Goal: Task Accomplishment & Management: Manage account settings

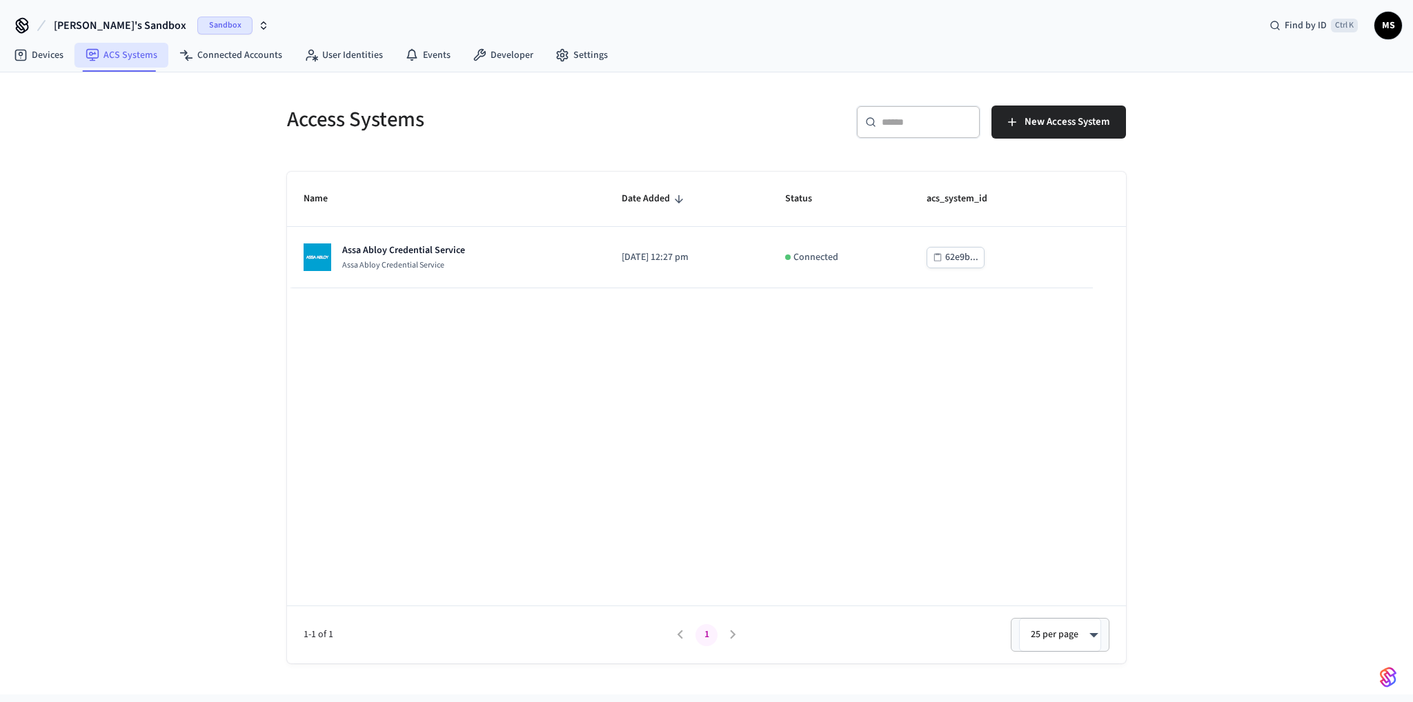
click at [130, 54] on link "ACS Systems" at bounding box center [122, 55] width 94 height 25
click at [558, 366] on div "Name Date Added Status acs_system_id Assa Abloy Credential Service Assa Abloy C…" at bounding box center [706, 418] width 839 height 492
click at [131, 23] on span "[PERSON_NAME]'s Sandbox" at bounding box center [120, 25] width 132 height 17
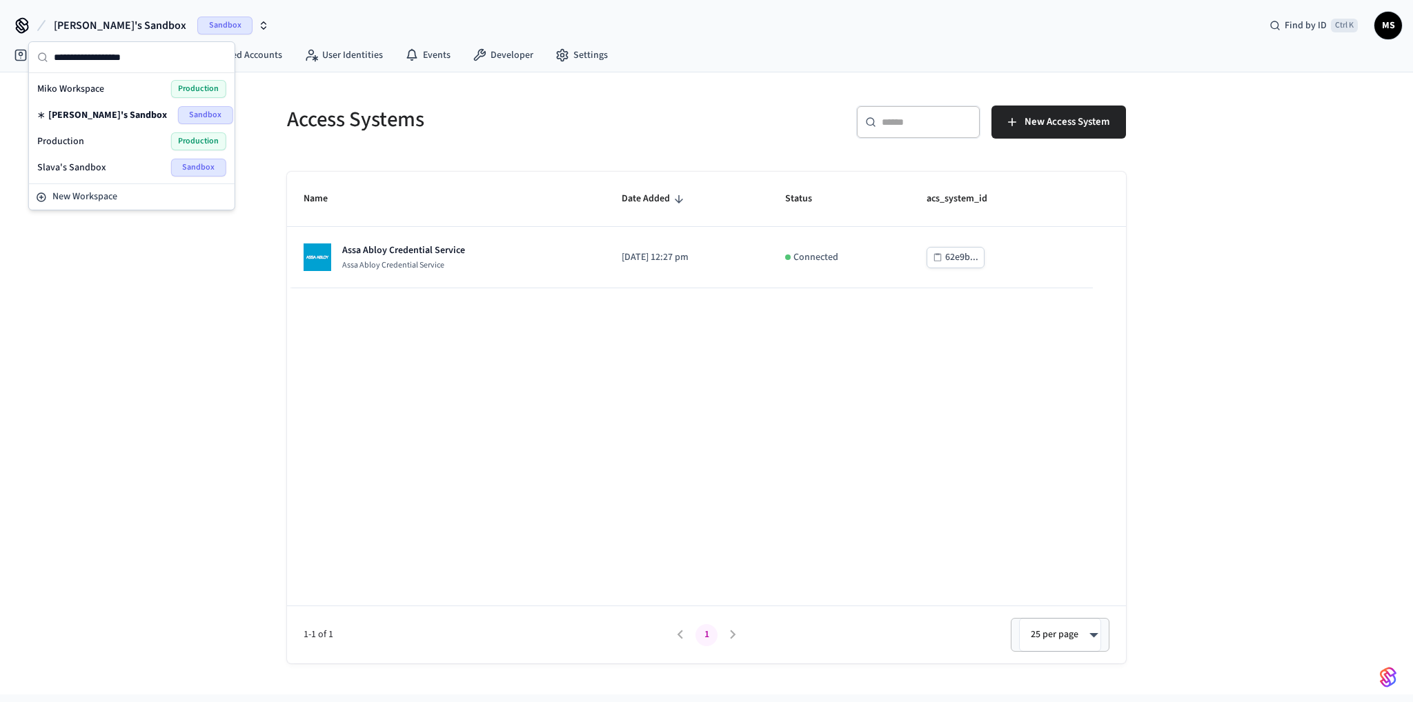
click at [109, 141] on div "Production Production" at bounding box center [131, 141] width 189 height 18
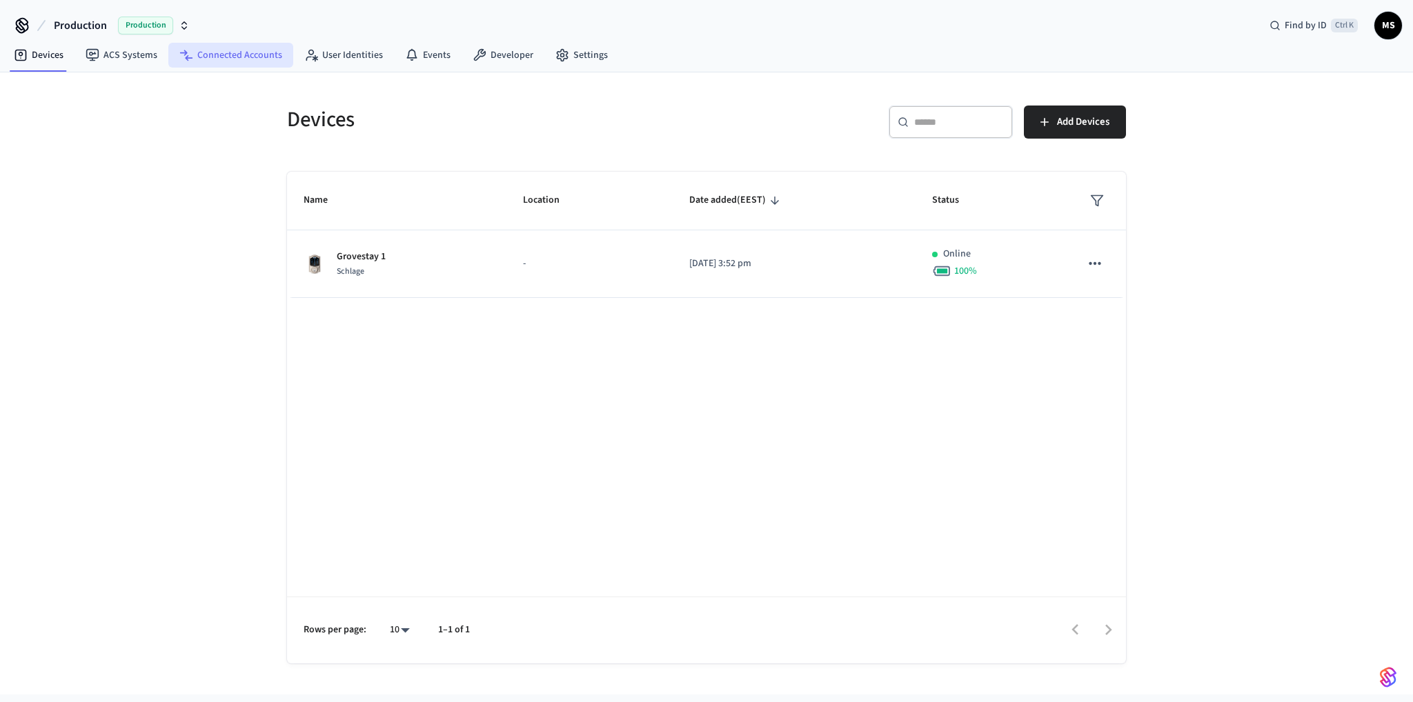
click at [248, 50] on link "Connected Accounts" at bounding box center [230, 55] width 125 height 25
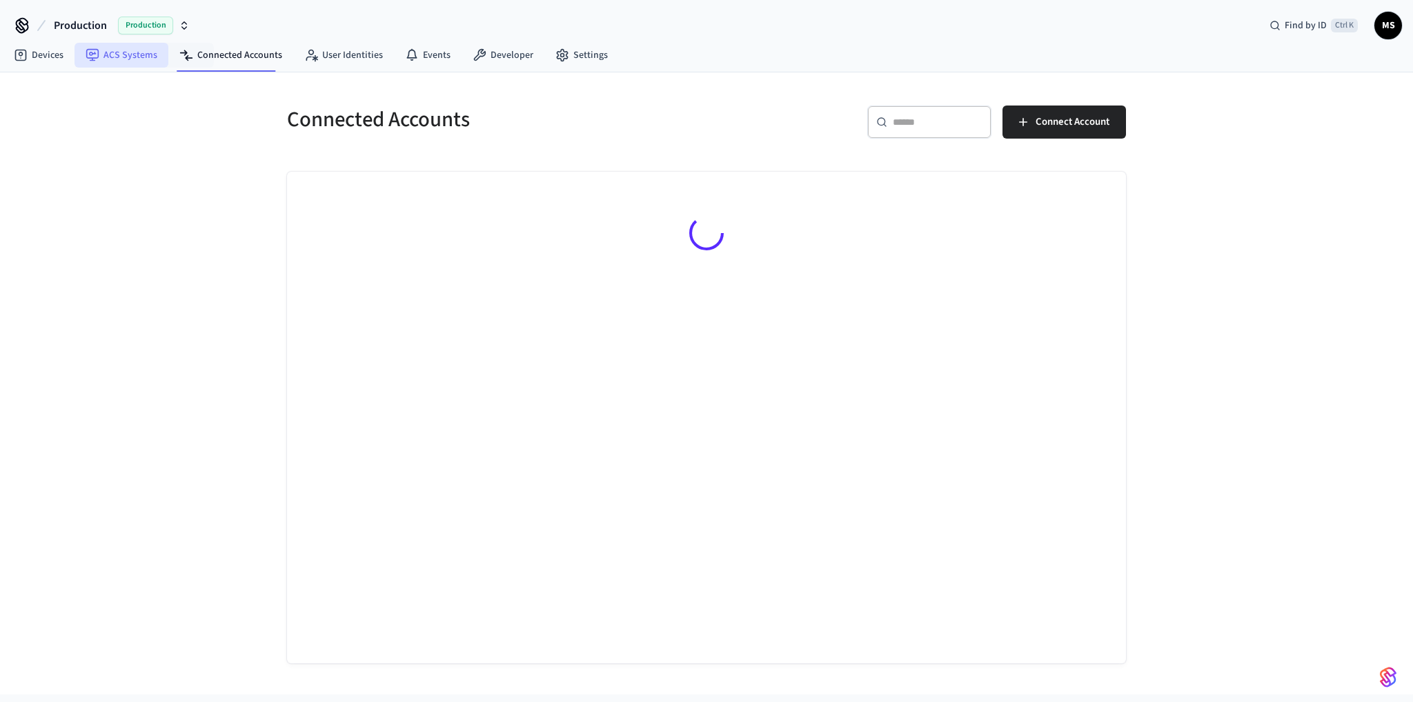
click at [127, 56] on link "ACS Systems" at bounding box center [122, 55] width 94 height 25
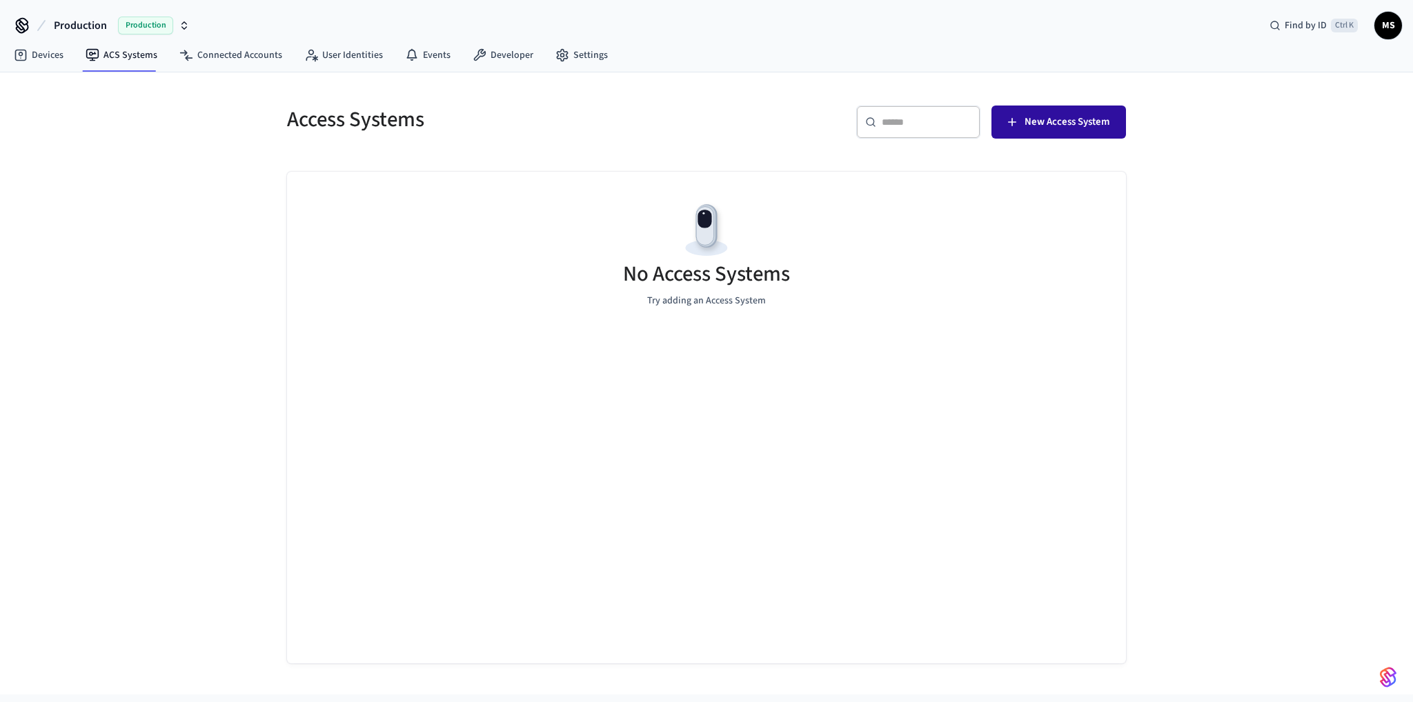
click at [1077, 124] on span "New Access System" at bounding box center [1067, 122] width 85 height 18
click at [586, 54] on link "Settings" at bounding box center [581, 55] width 75 height 25
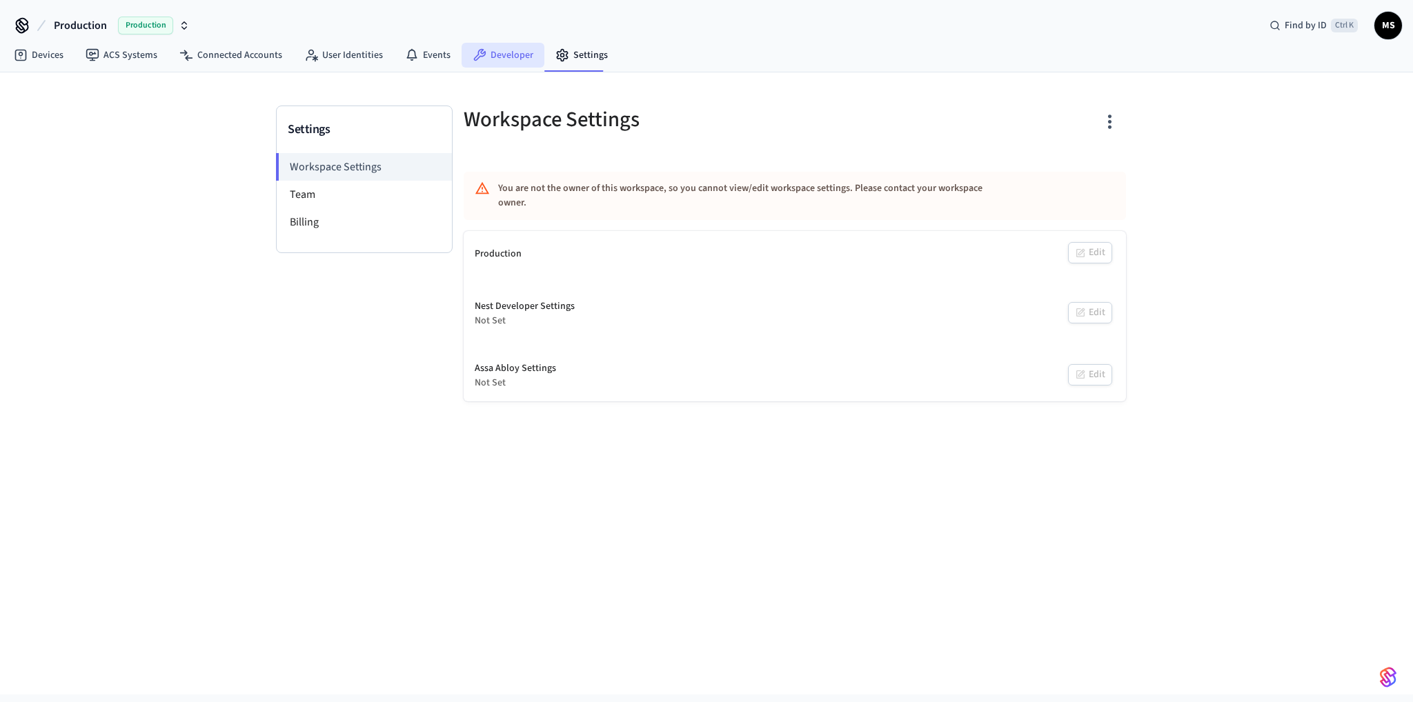
click at [494, 55] on link "Developer" at bounding box center [503, 55] width 83 height 25
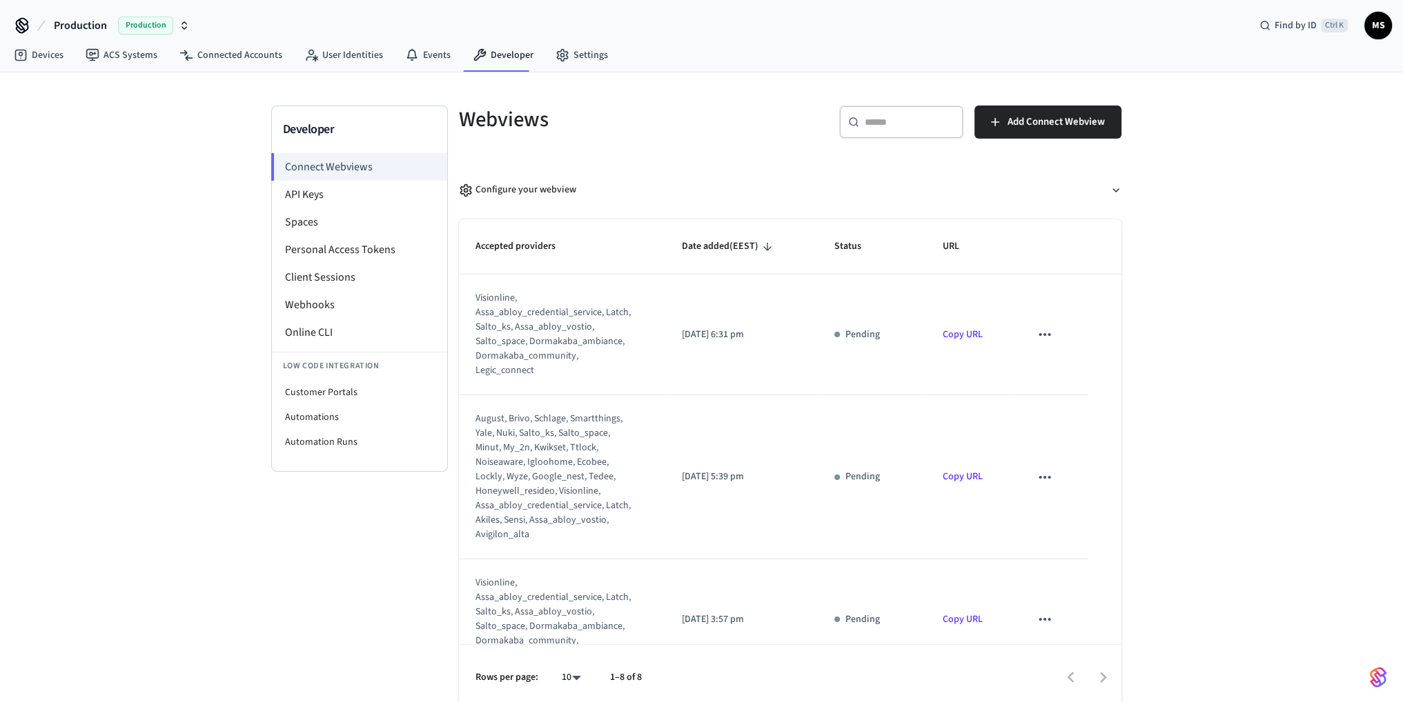
click at [563, 340] on div "visionline, assa_abloy_credential_service, latch, salto_ks, assa_abloy_vostio, …" at bounding box center [553, 334] width 156 height 87
drag, startPoint x: 532, startPoint y: 366, endPoint x: 648, endPoint y: 362, distance: 116.0
click at [533, 366] on div "visionline, assa_abloy_credential_service, latch, salto_ks, assa_abloy_vostio, …" at bounding box center [553, 334] width 156 height 87
click at [1036, 331] on icon "sticky table" at bounding box center [1045, 335] width 18 height 18
click at [1027, 334] on div at bounding box center [706, 351] width 1413 height 702
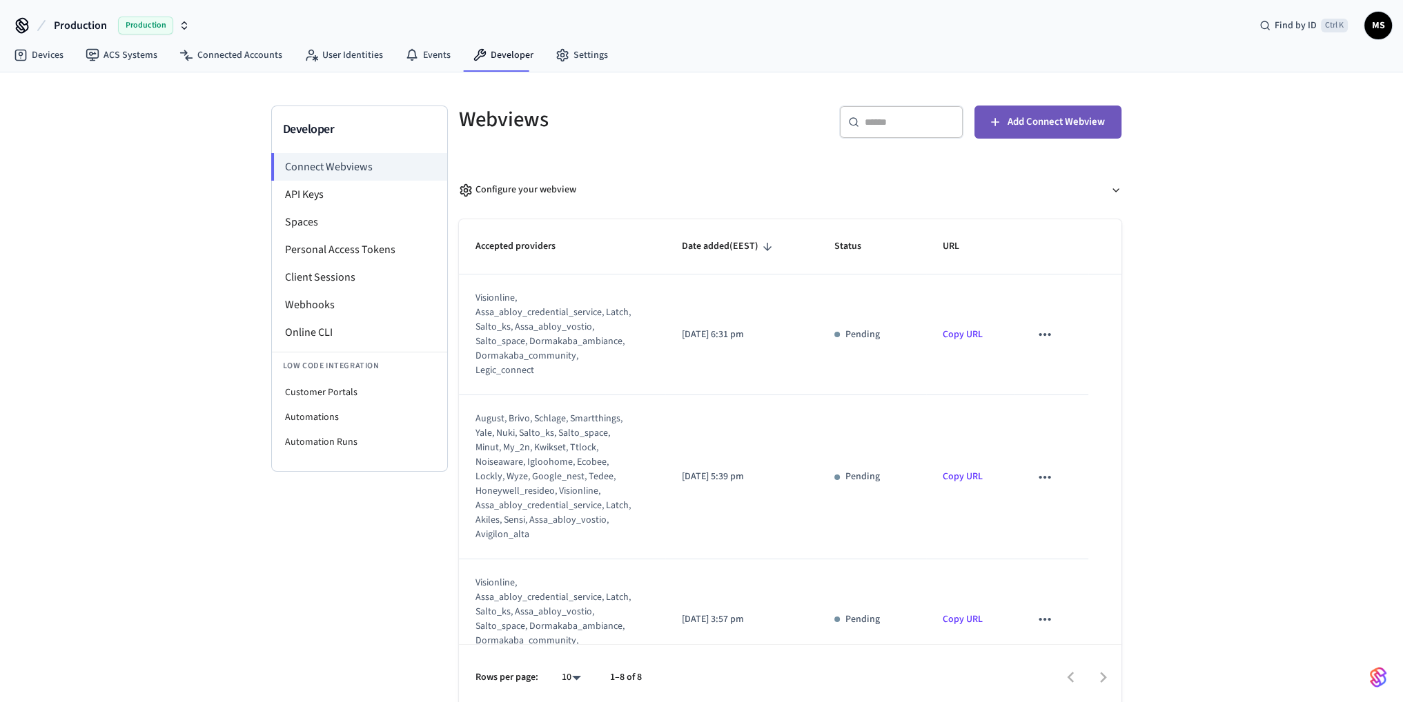
click at [1056, 112] on button "Add Connect Webview" at bounding box center [1047, 122] width 147 height 33
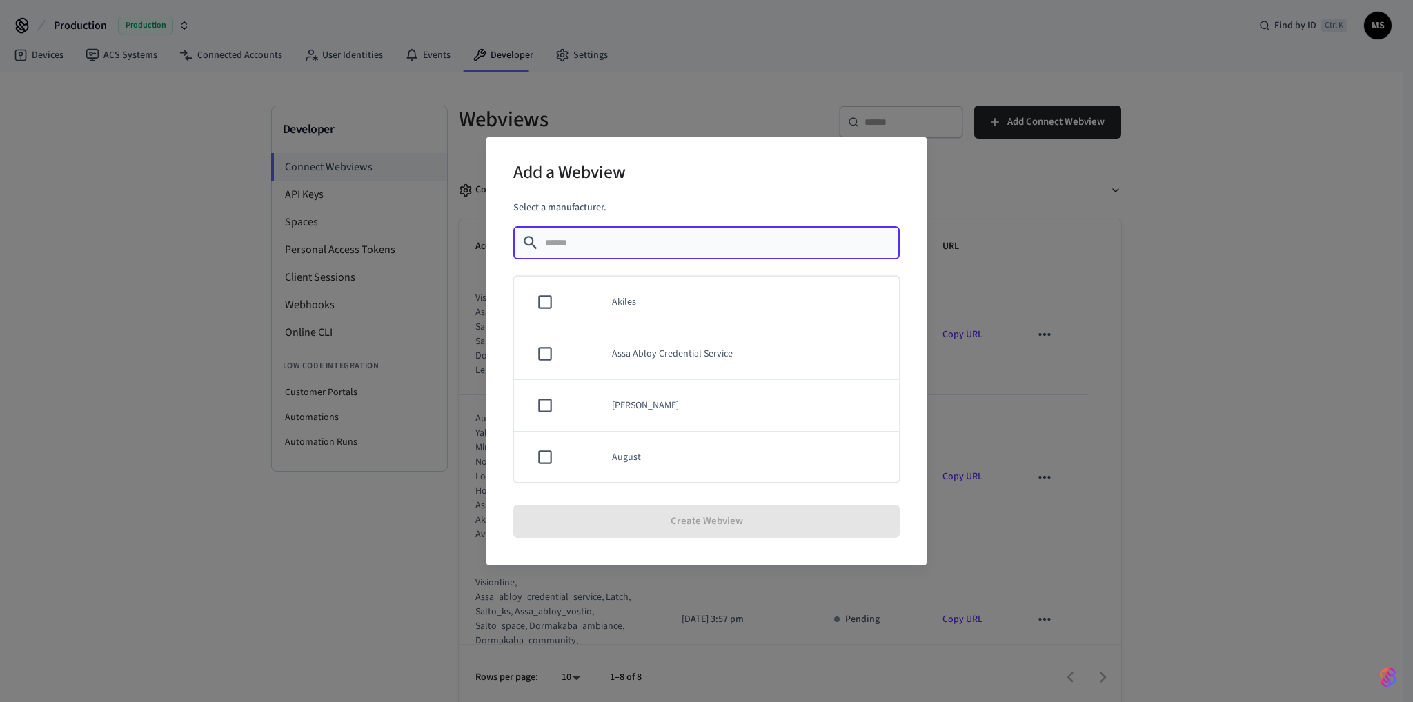
click at [1317, 211] on div "Add a Webview Select a manufacturer. ​ ​ Akiles Assa Abloy Credential Service A…" at bounding box center [706, 351] width 1413 height 702
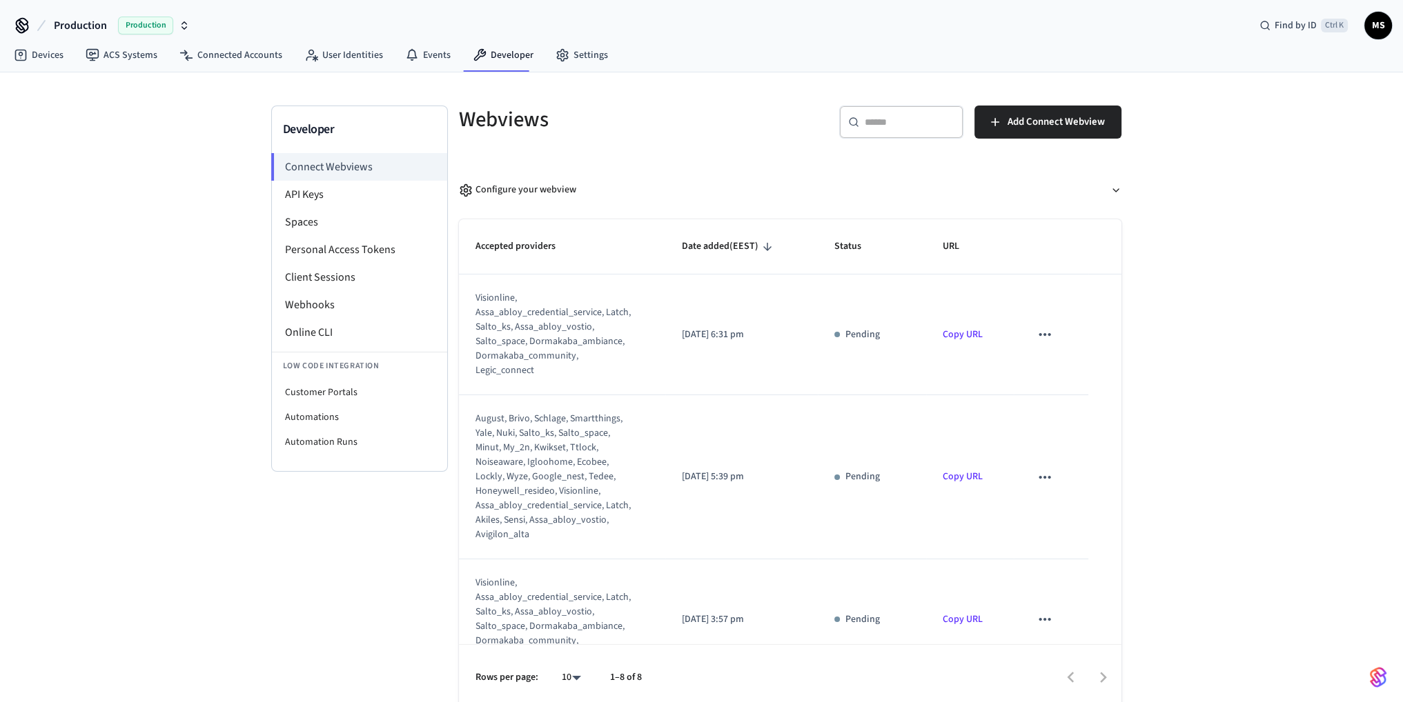
click at [540, 365] on div "visionline, assa_abloy_credential_service, latch, salto_ks, assa_abloy_vostio, …" at bounding box center [553, 334] width 156 height 87
click at [510, 186] on div "Configure your webview" at bounding box center [517, 190] width 117 height 14
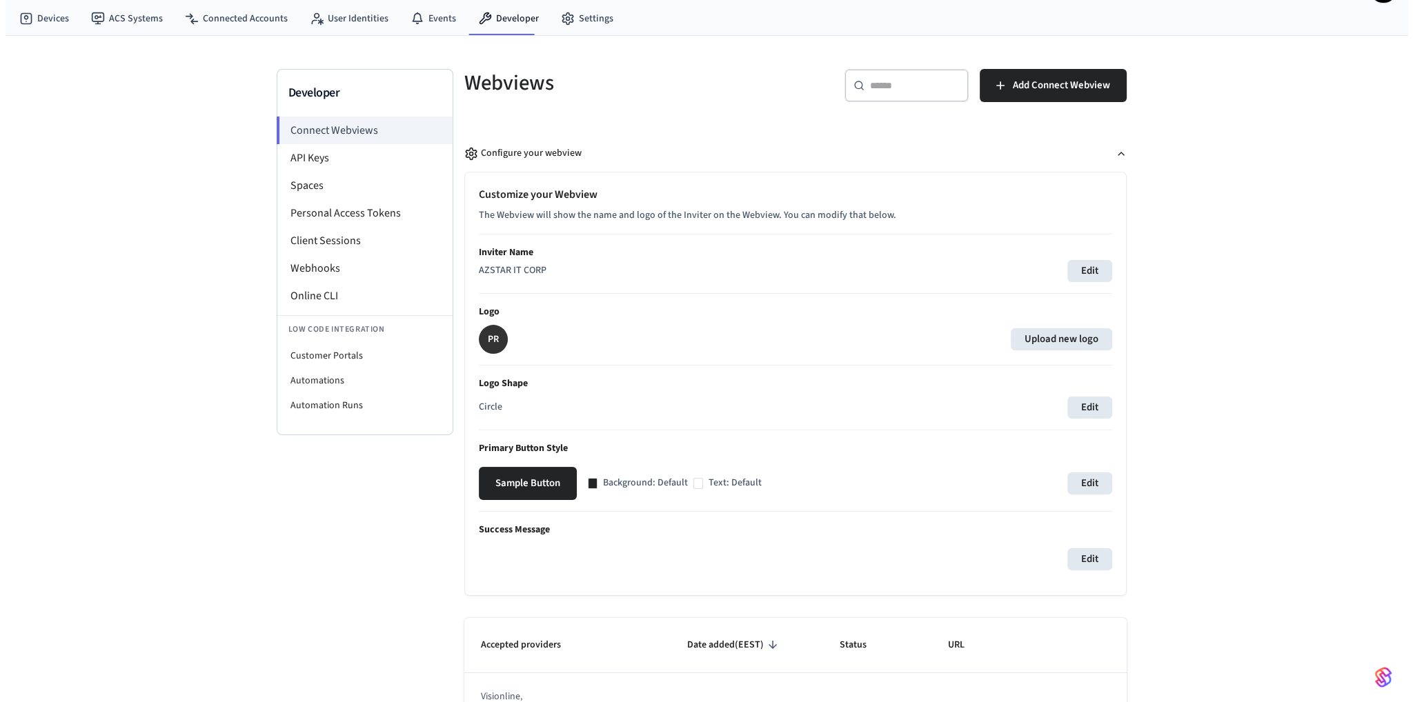
scroll to position [69, 0]
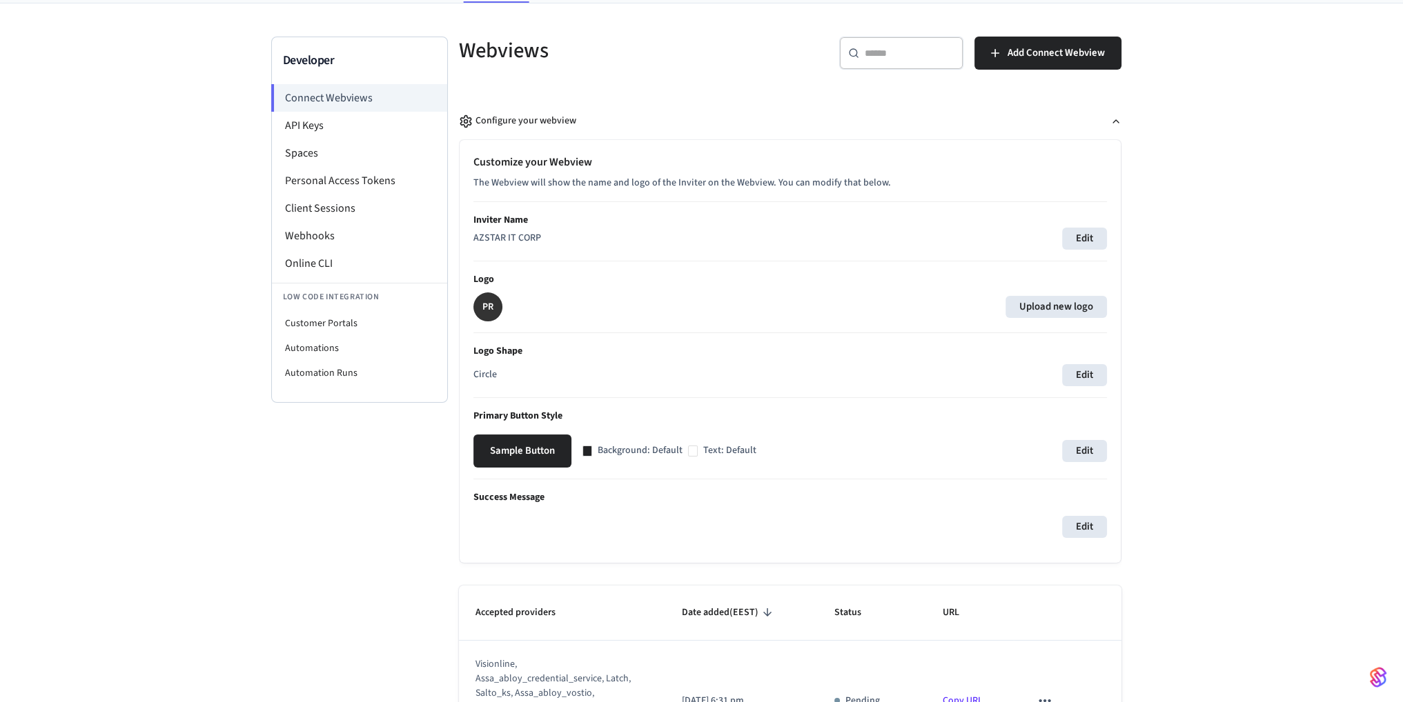
click at [519, 231] on p "AZSTAR IT CORP" at bounding box center [507, 238] width 68 height 14
click at [1050, 53] on span "Add Connect Webview" at bounding box center [1056, 53] width 97 height 18
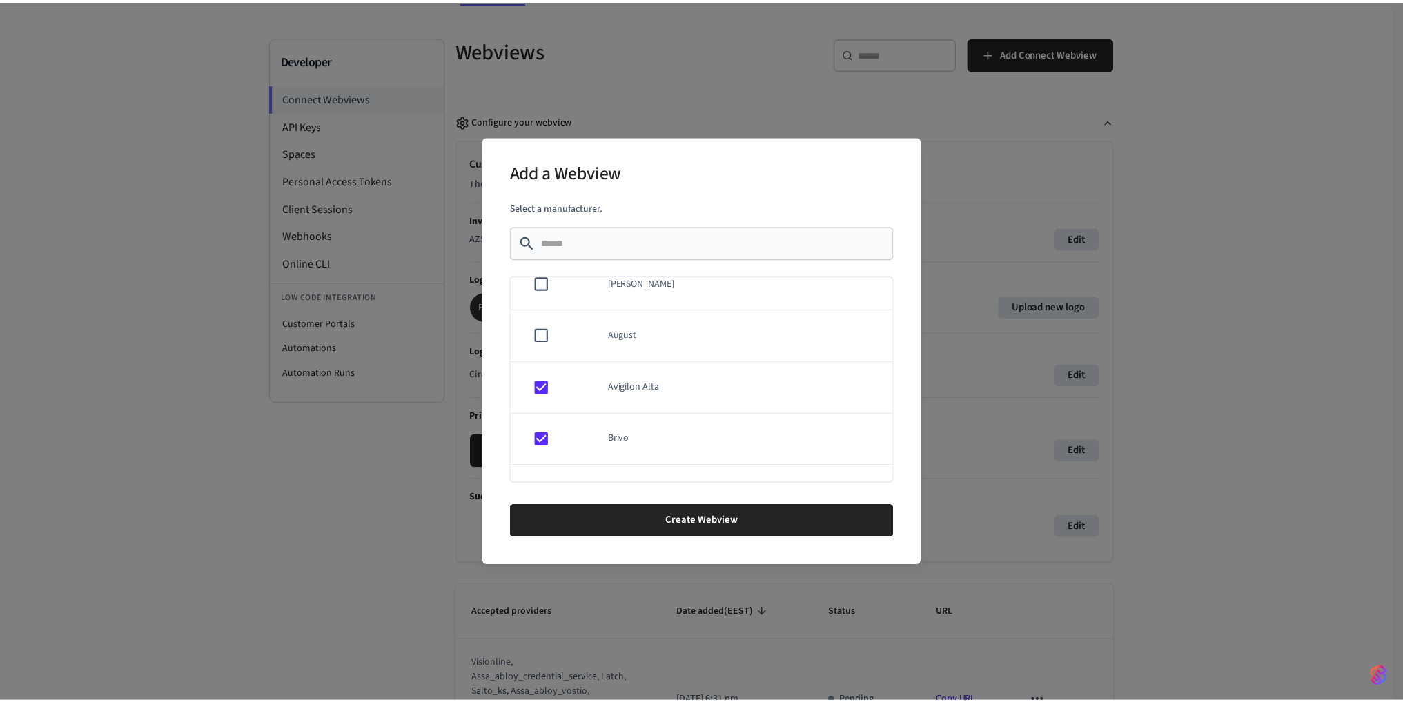
scroll to position [0, 0]
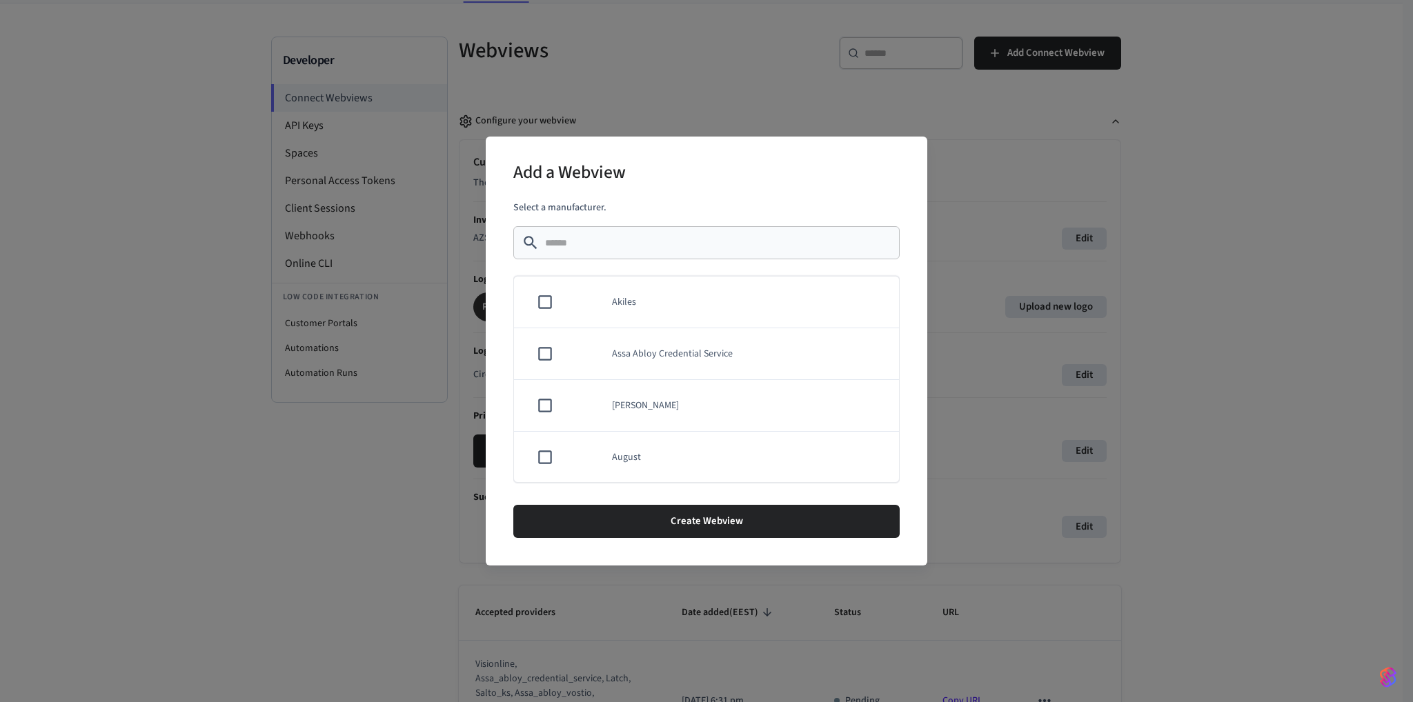
click at [549, 343] on td "sticky table" at bounding box center [542, 354] width 57 height 52
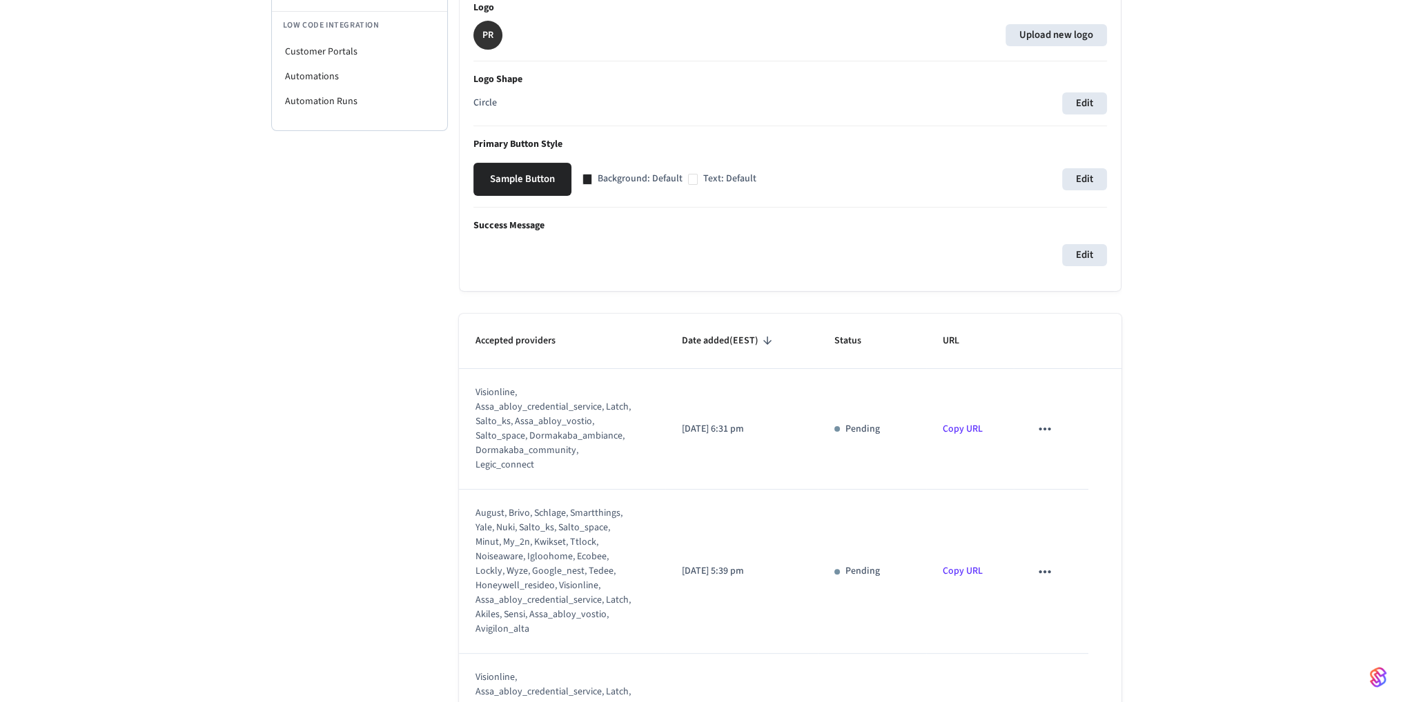
scroll to position [345, 0]
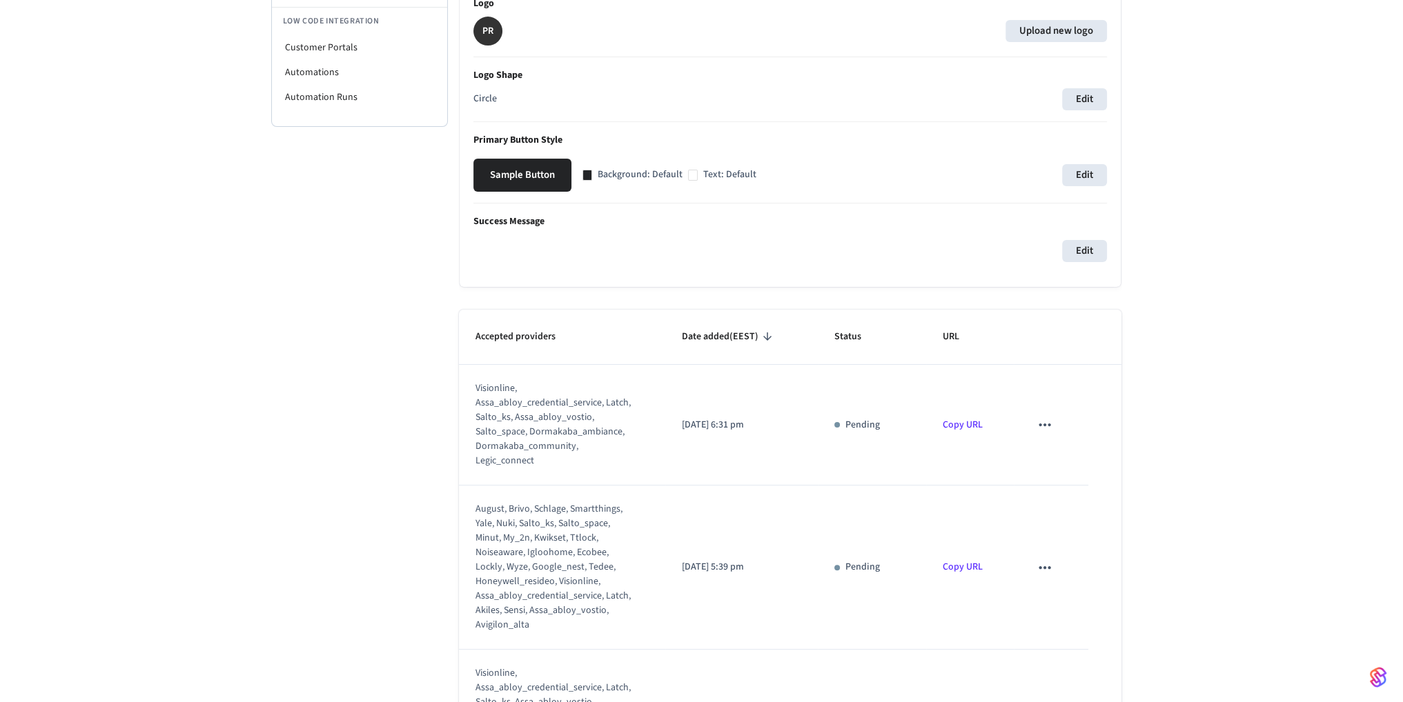
click at [550, 420] on div "visionline, assa_abloy_credential_service, latch, salto_ks, assa_abloy_vostio, …" at bounding box center [553, 425] width 156 height 87
click at [527, 442] on div "visionline, assa_abloy_credential_service, latch, salto_ks, assa_abloy_vostio, …" at bounding box center [553, 425] width 156 height 87
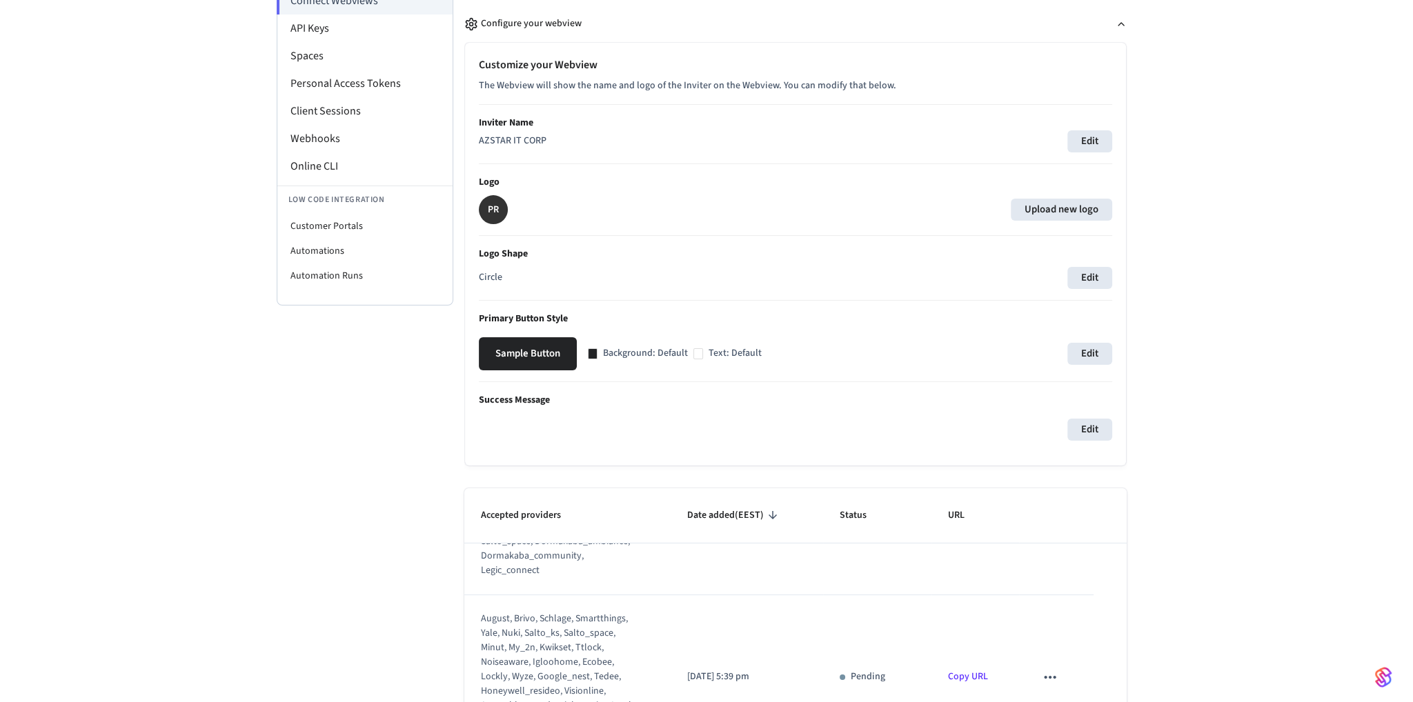
scroll to position [0, 0]
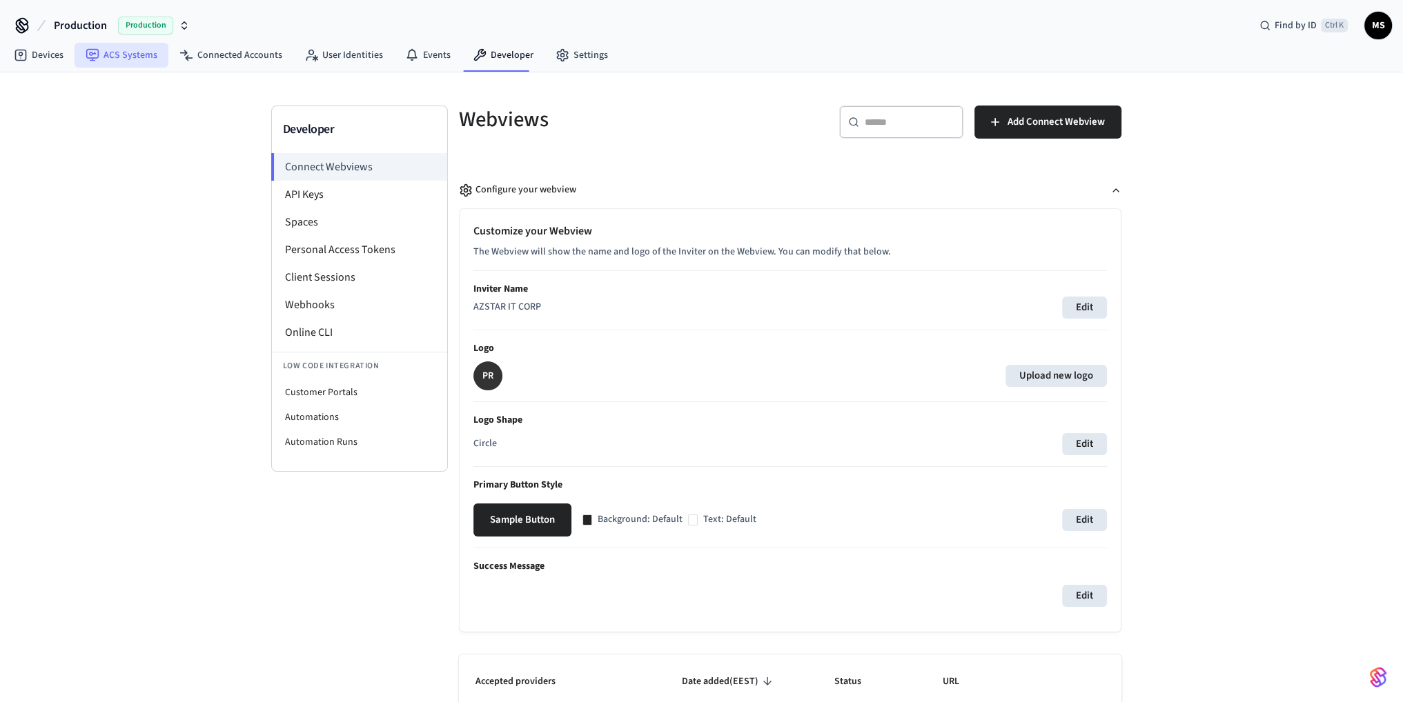
click at [126, 55] on link "ACS Systems" at bounding box center [122, 55] width 94 height 25
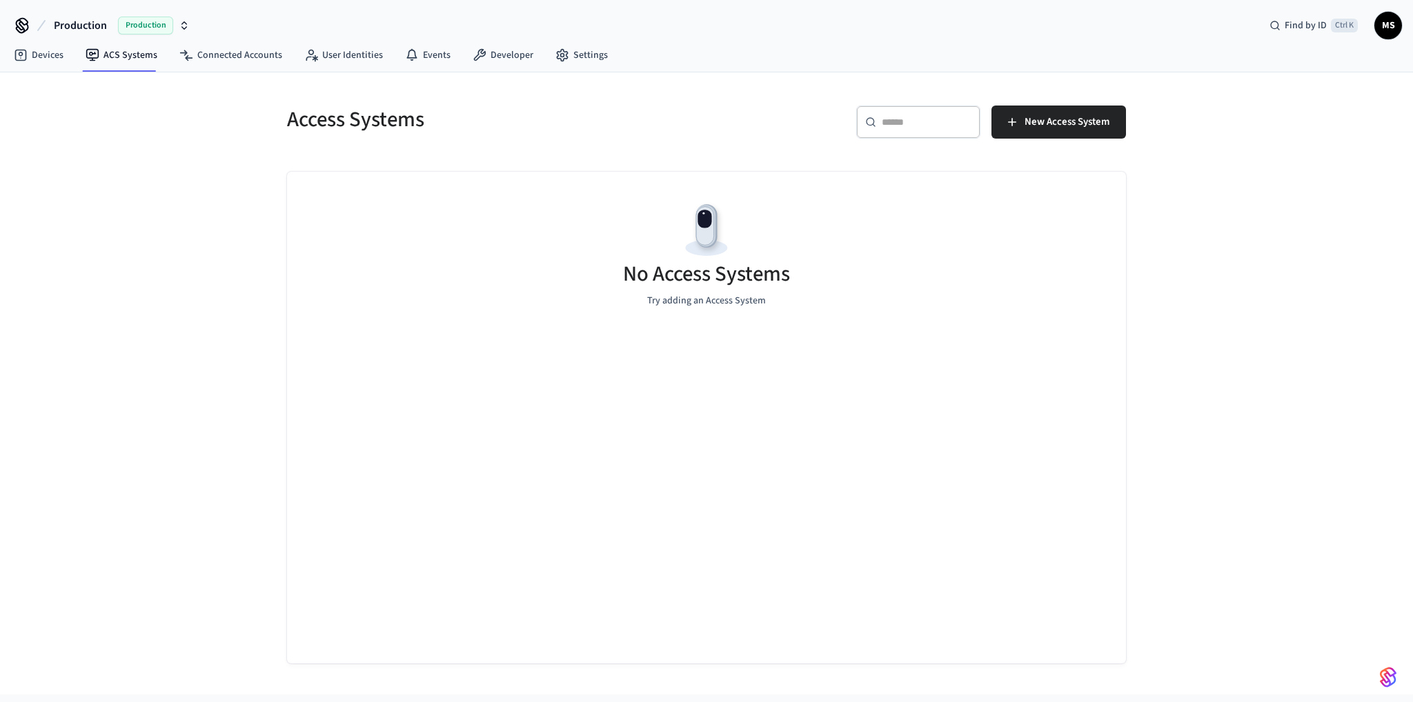
click at [745, 345] on div "No Access Systems Try adding an Access System" at bounding box center [706, 418] width 839 height 492
click at [1079, 124] on span "New Access System" at bounding box center [1067, 122] width 85 height 18
click at [99, 23] on span "Production" at bounding box center [80, 25] width 53 height 17
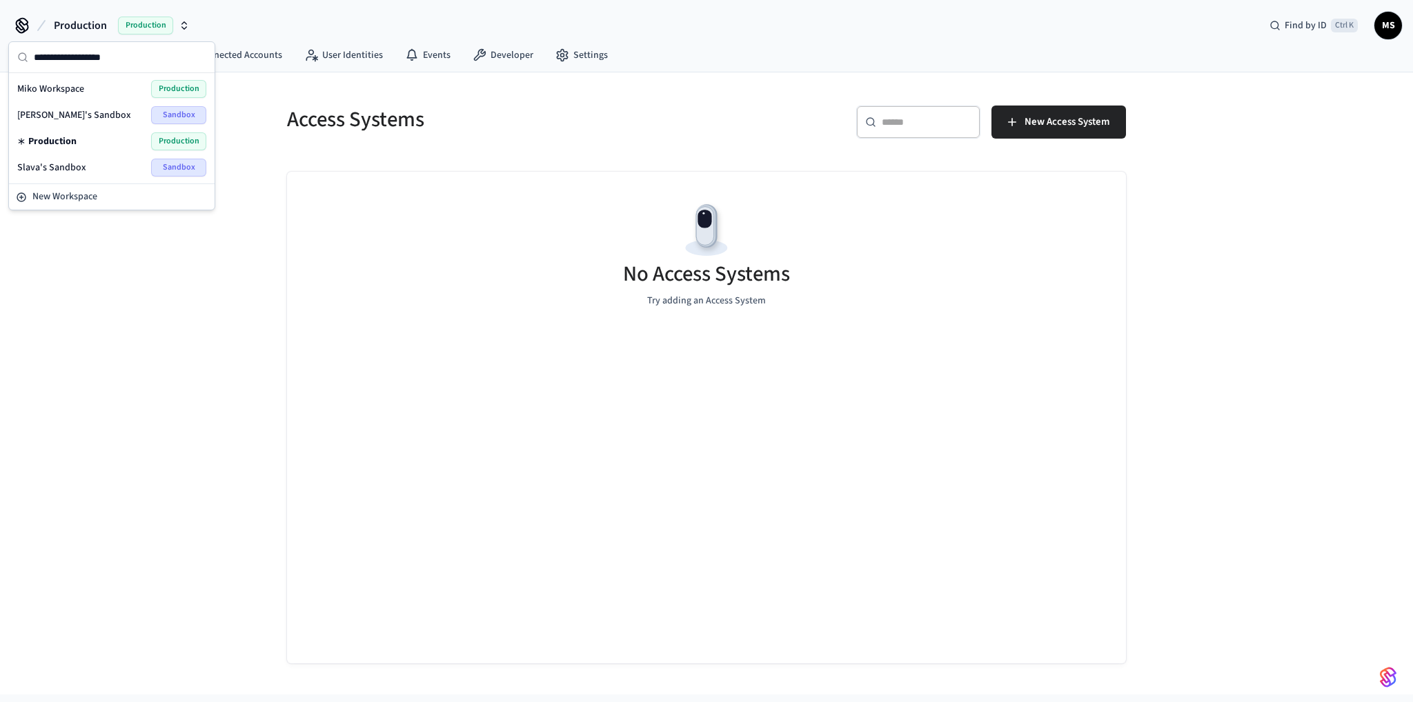
click at [89, 115] on span "[PERSON_NAME]'s Sandbox" at bounding box center [74, 115] width 114 height 14
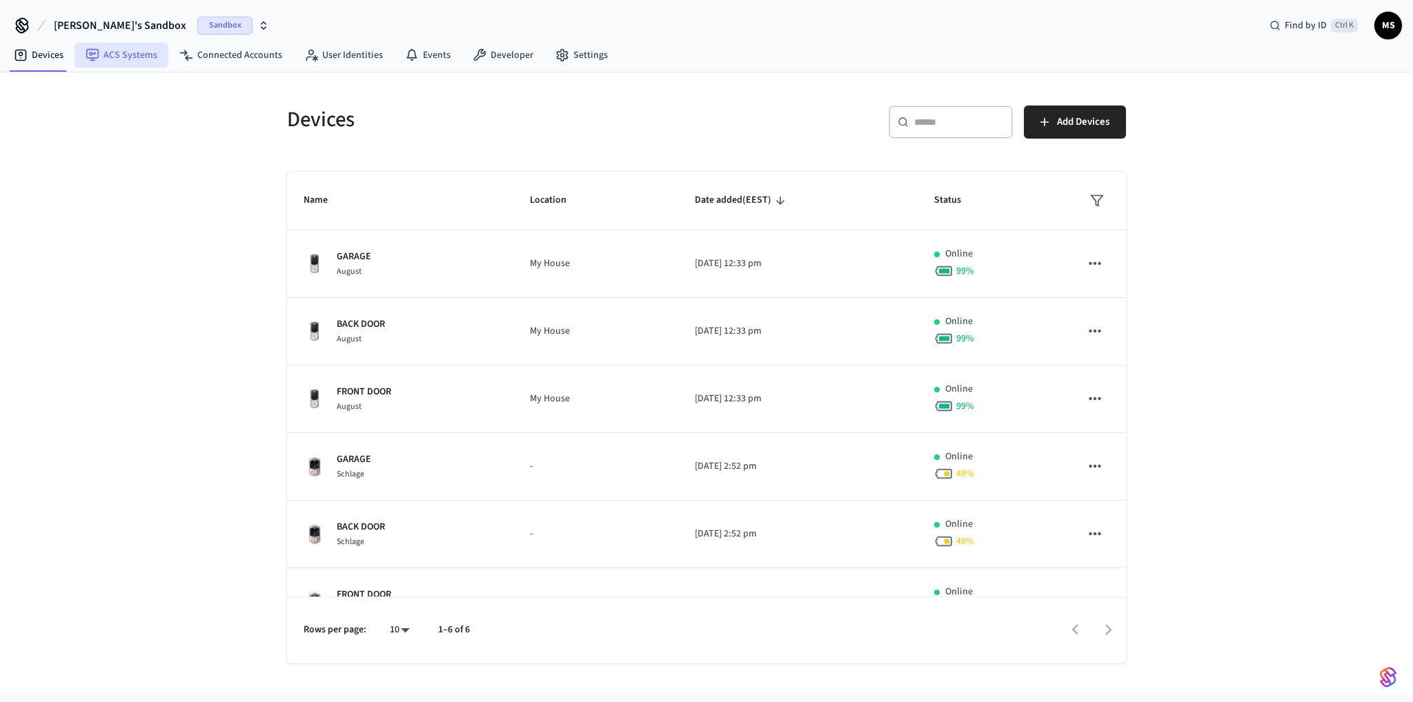
click at [150, 55] on link "ACS Systems" at bounding box center [122, 55] width 94 height 25
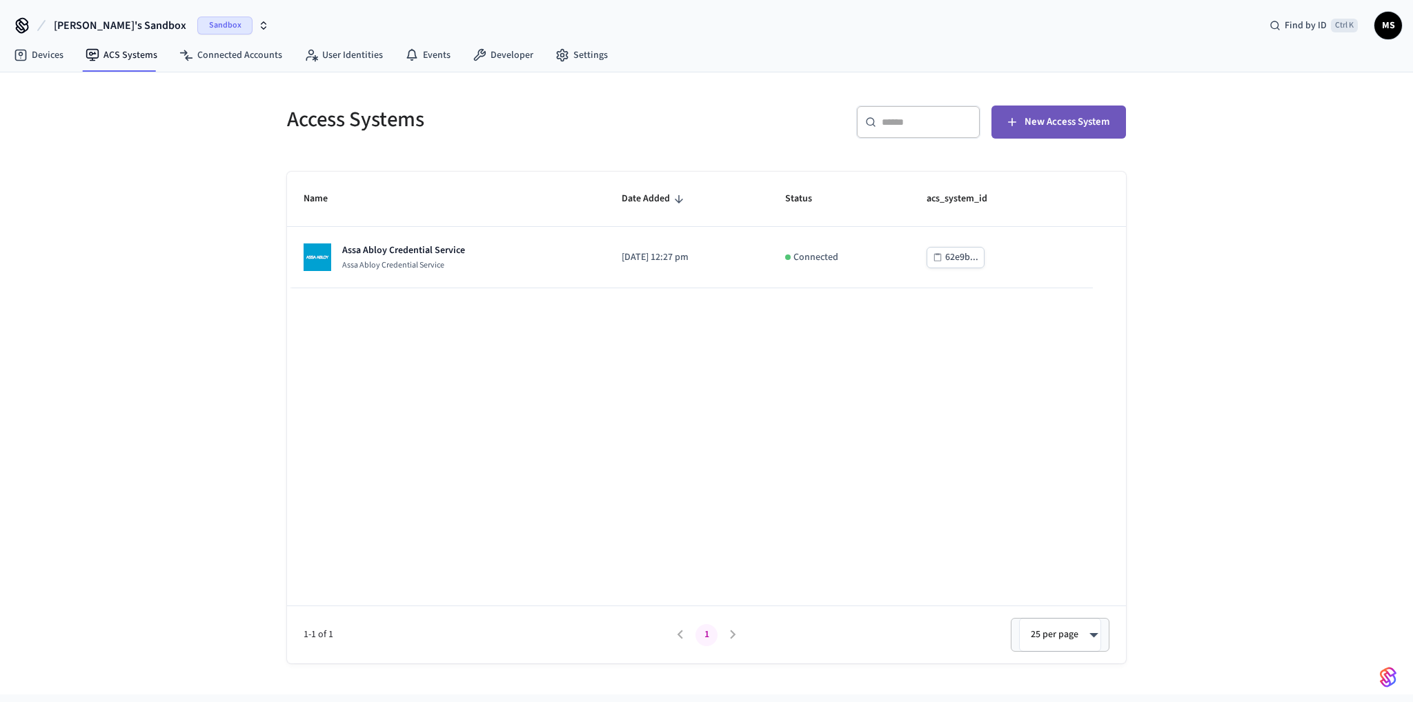
click at [1089, 120] on span "New Access System" at bounding box center [1067, 122] width 85 height 18
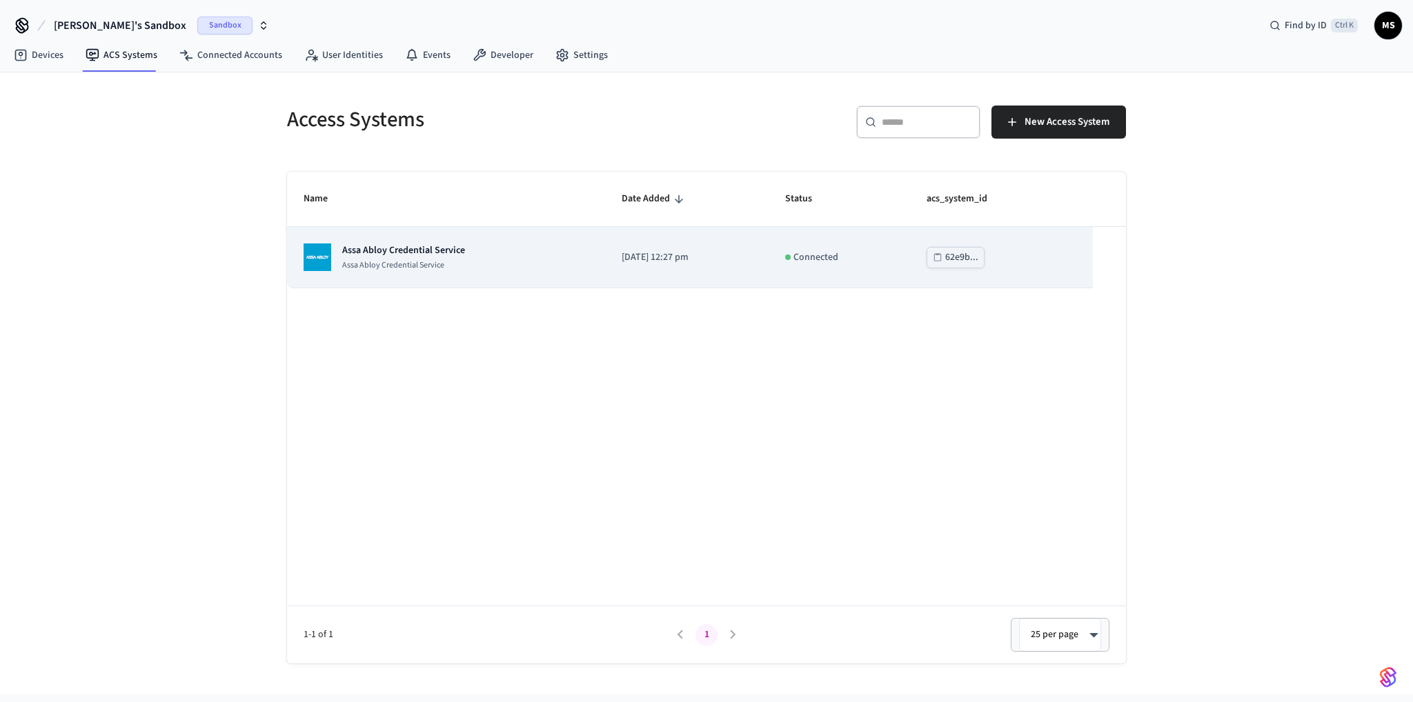
click at [433, 279] on td "Assa Abloy Credential Service Assa Abloy Credential Service" at bounding box center [446, 257] width 318 height 61
click at [442, 266] on p "Assa Abloy Credential Service" at bounding box center [403, 265] width 123 height 11
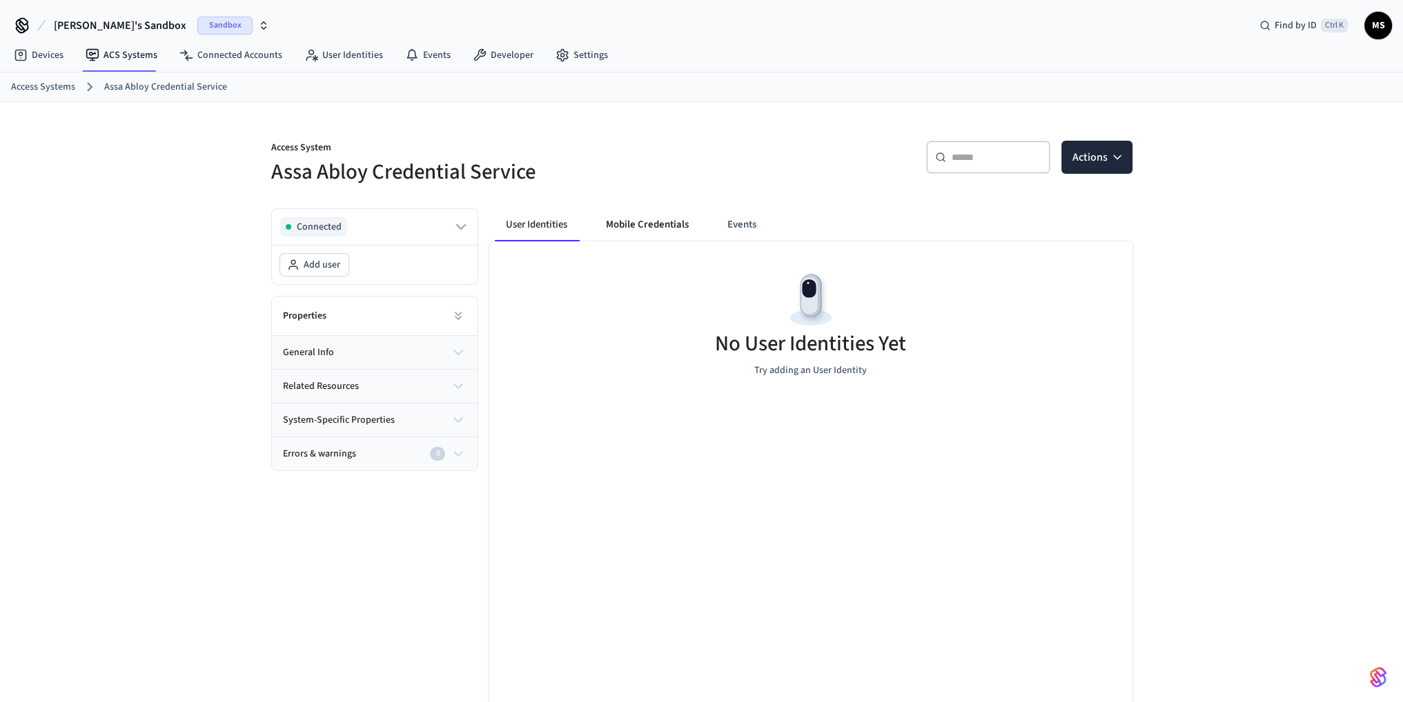
click at [638, 226] on button "Mobile Credentials" at bounding box center [647, 224] width 105 height 33
click at [551, 232] on button "User Identities" at bounding box center [538, 224] width 86 height 33
click at [609, 235] on button "Mobile Credentials" at bounding box center [647, 224] width 105 height 33
click at [751, 232] on button "Events" at bounding box center [741, 224] width 51 height 33
click at [668, 232] on button "Mobile Credentials" at bounding box center [650, 224] width 105 height 33
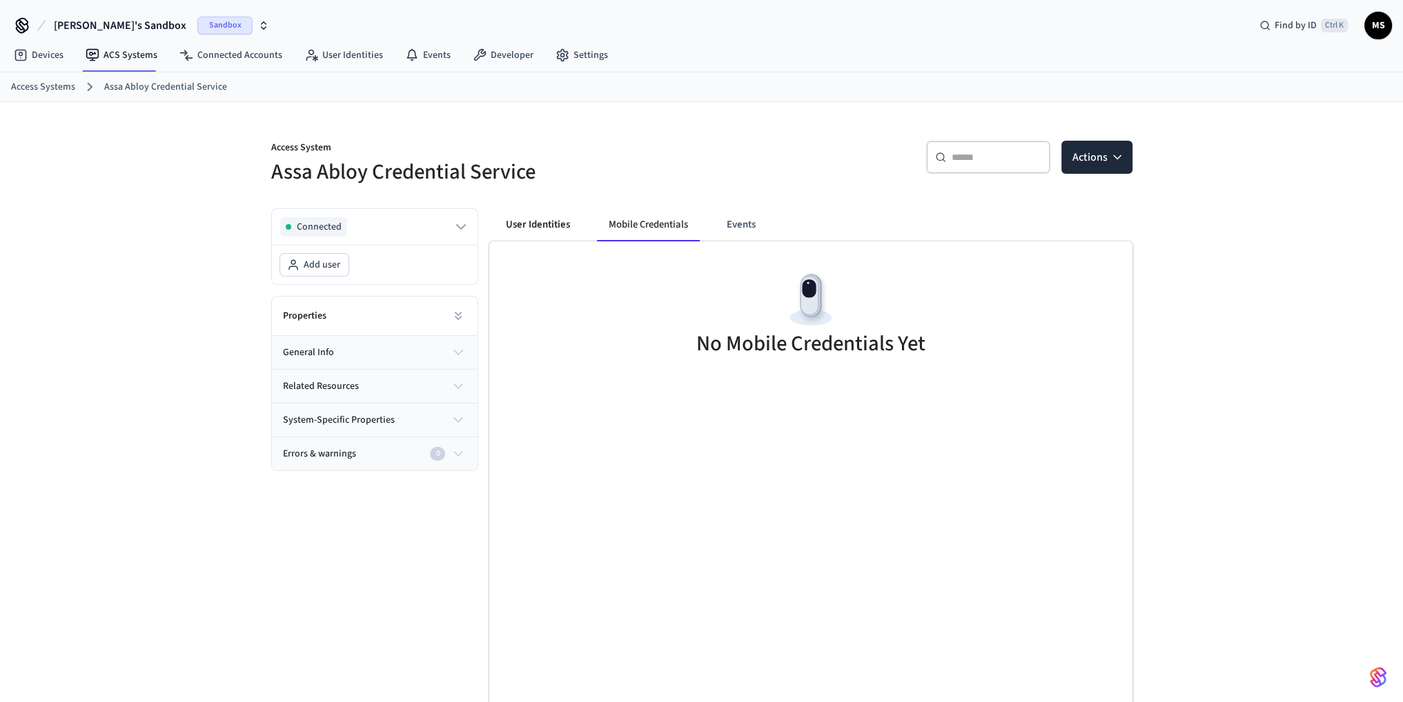
click at [535, 225] on button "User Identities" at bounding box center [538, 224] width 86 height 33
click at [152, 90] on link "Assa Abloy Credential Service" at bounding box center [165, 87] width 123 height 14
click at [53, 59] on link "Devices" at bounding box center [39, 55] width 72 height 25
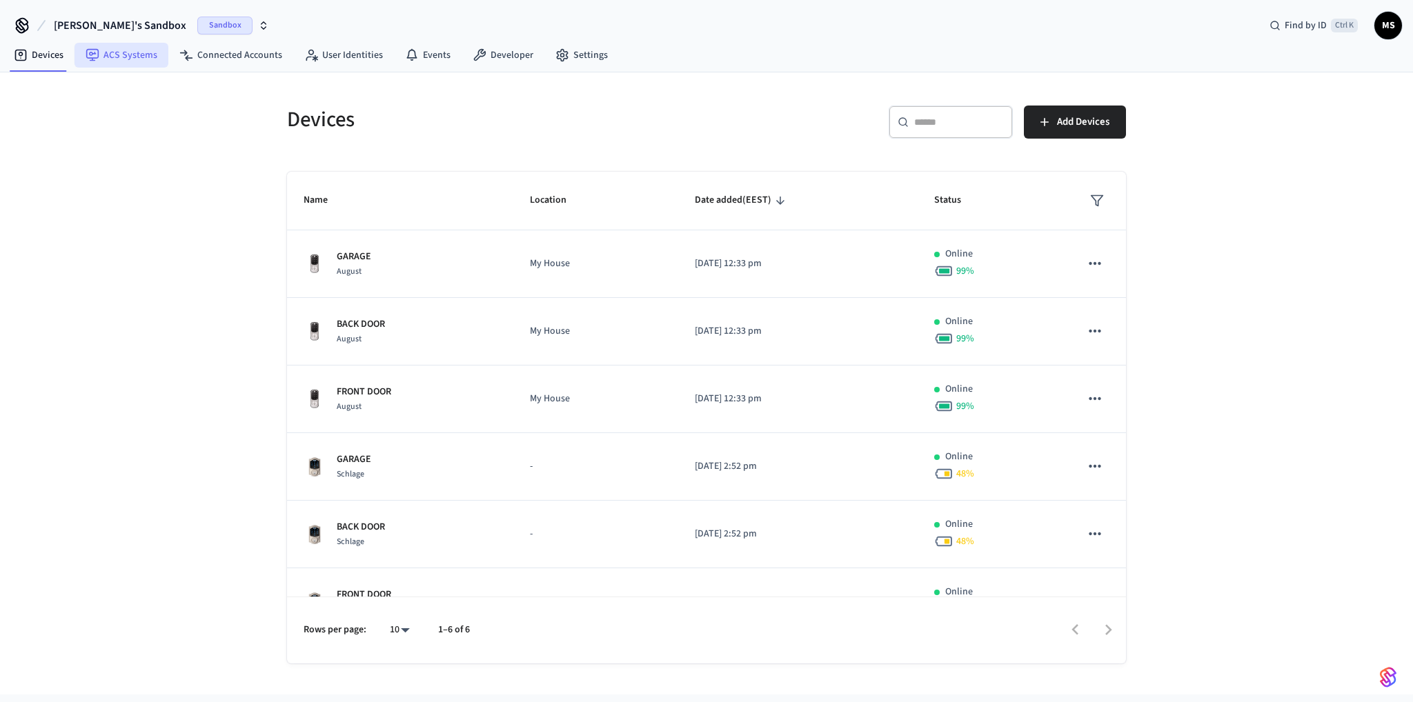
click at [116, 55] on link "ACS Systems" at bounding box center [122, 55] width 94 height 25
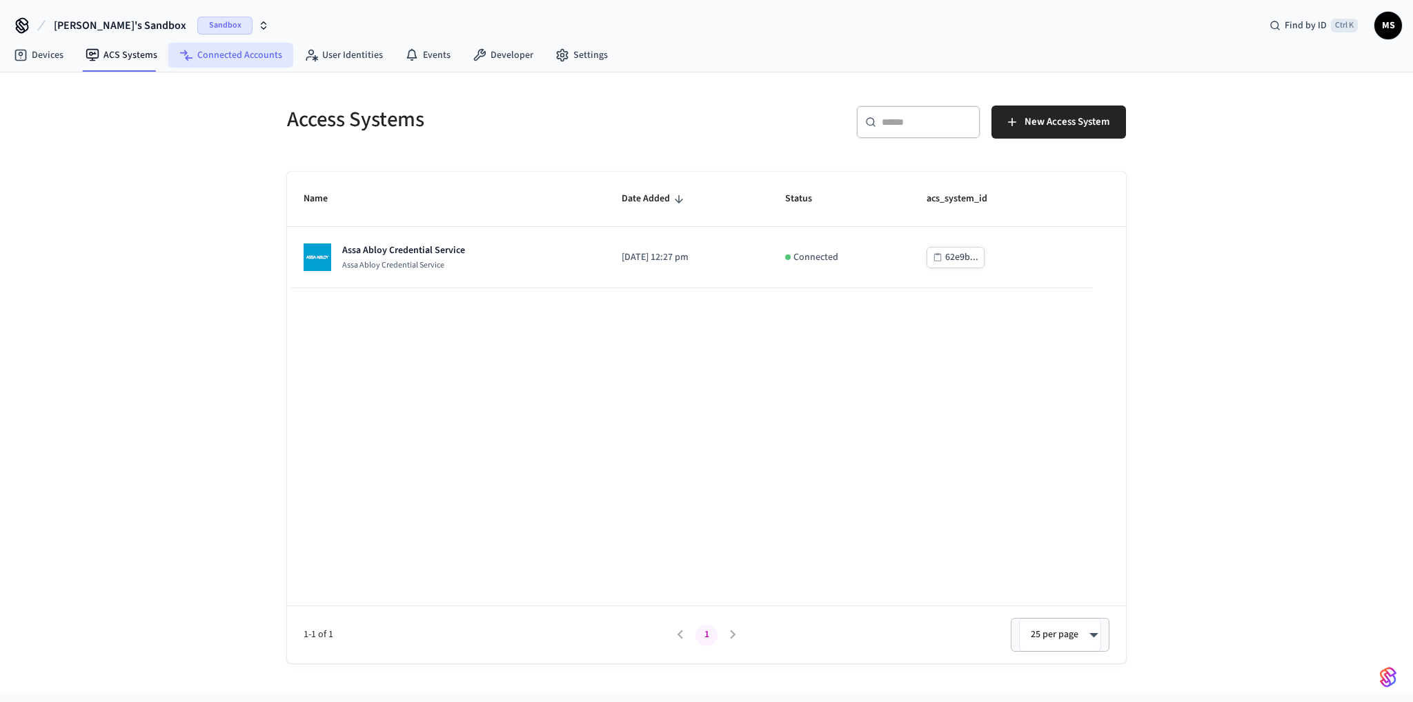
click at [194, 50] on link "Connected Accounts" at bounding box center [230, 55] width 125 height 25
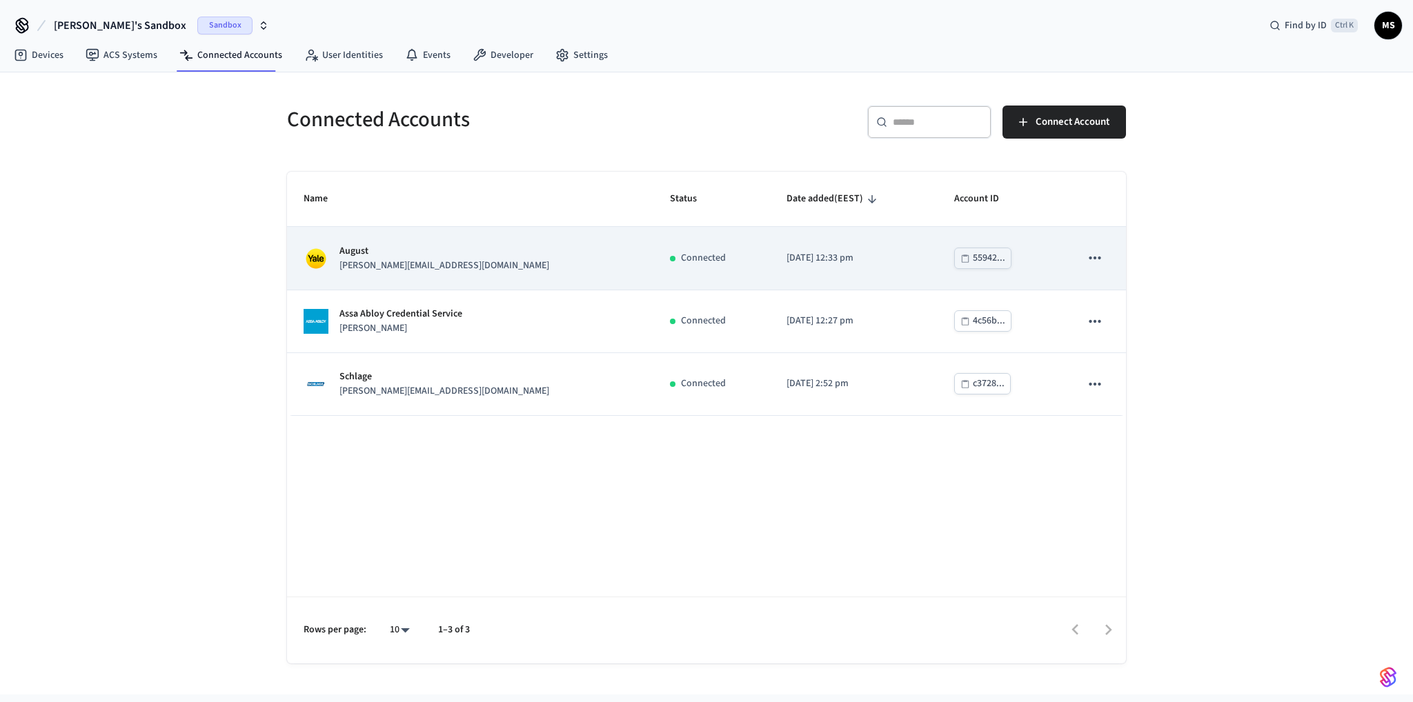
click at [1099, 258] on icon "sticky table" at bounding box center [1095, 258] width 12 height 3
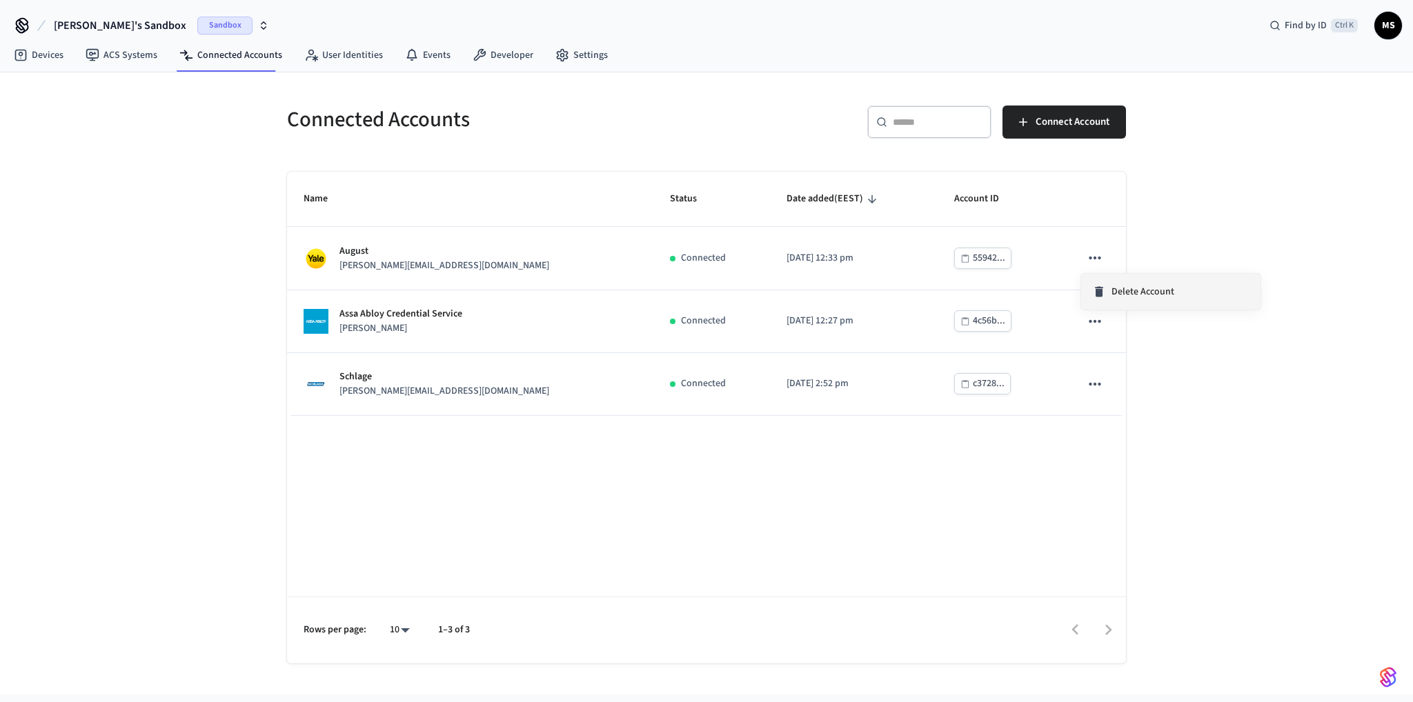
click at [1179, 288] on li "Delete Account" at bounding box center [1170, 292] width 179 height 36
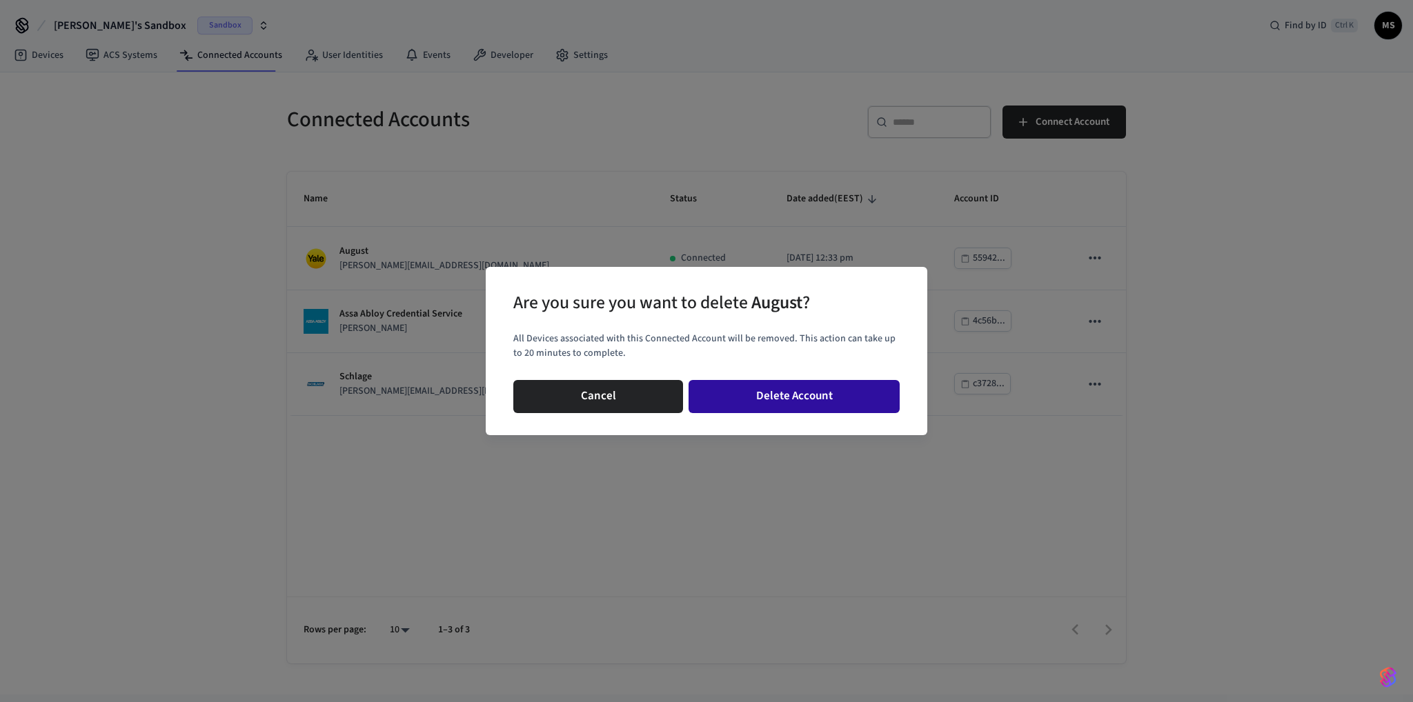
click at [841, 389] on button "Delete Account" at bounding box center [794, 396] width 211 height 33
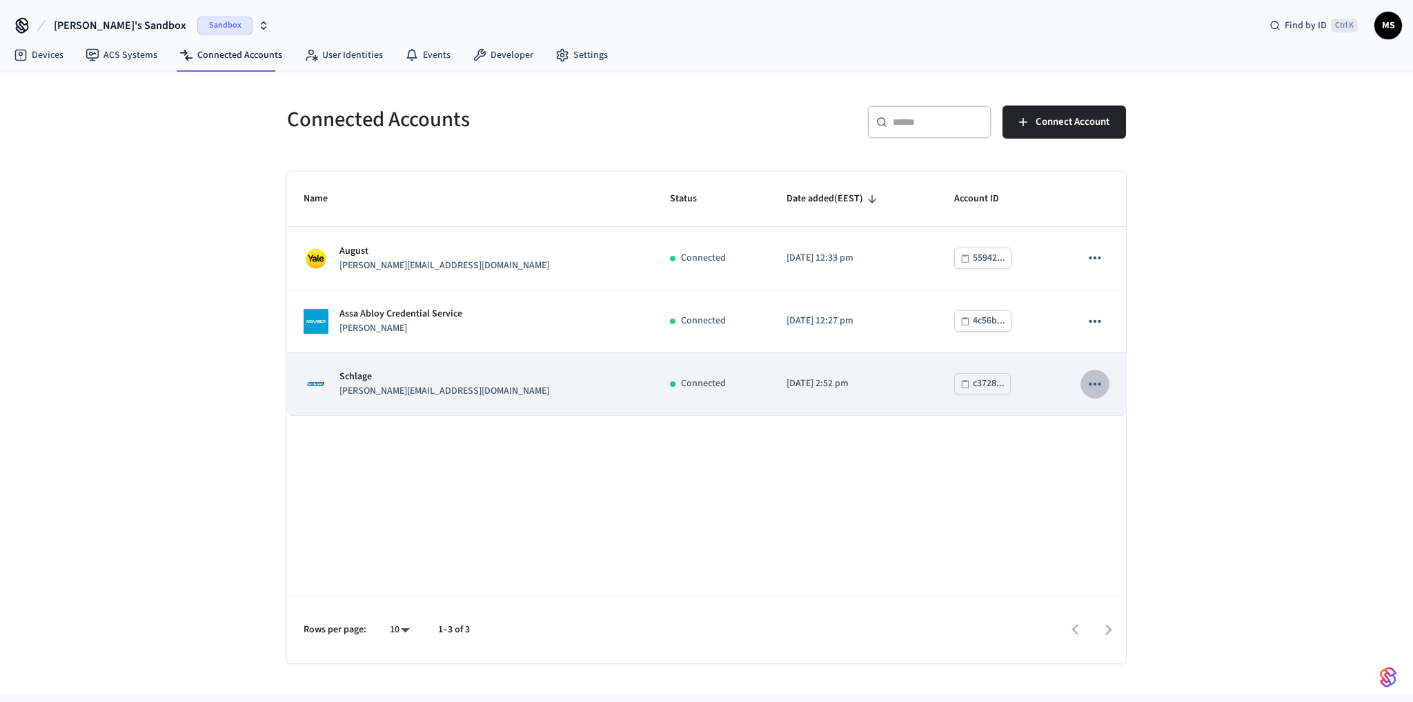
click at [1085, 385] on button "sticky table" at bounding box center [1095, 384] width 29 height 29
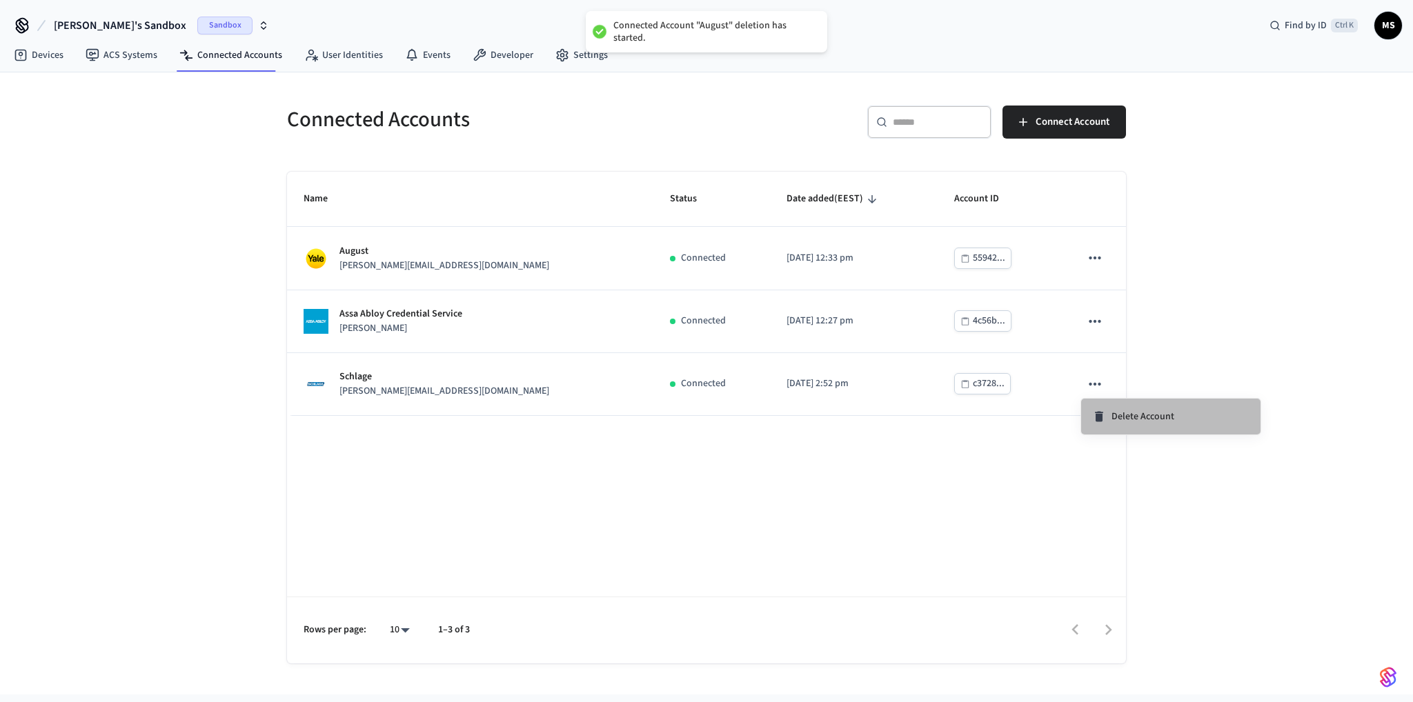
click at [1154, 417] on span "Delete Account" at bounding box center [1143, 417] width 63 height 14
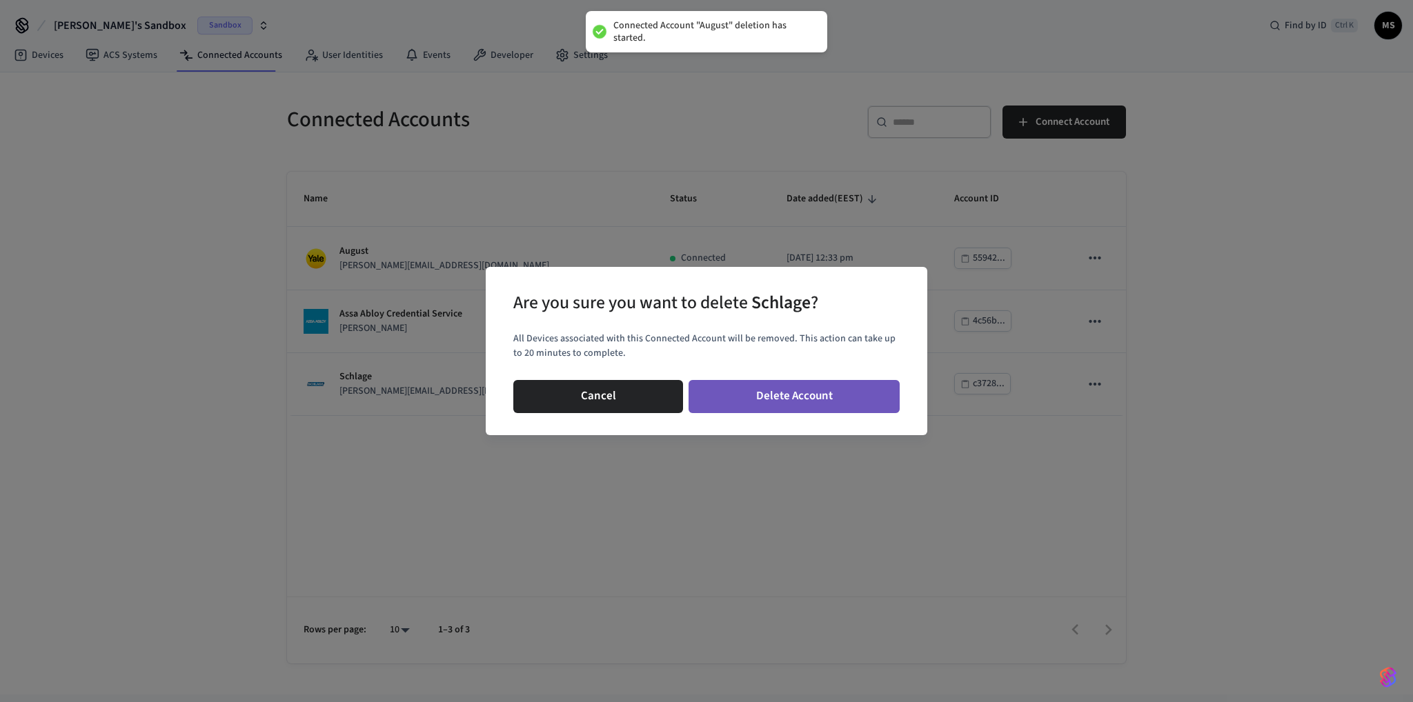
click at [843, 390] on button "Delete Account" at bounding box center [794, 396] width 211 height 33
